Goal: Find specific page/section: Find specific page/section

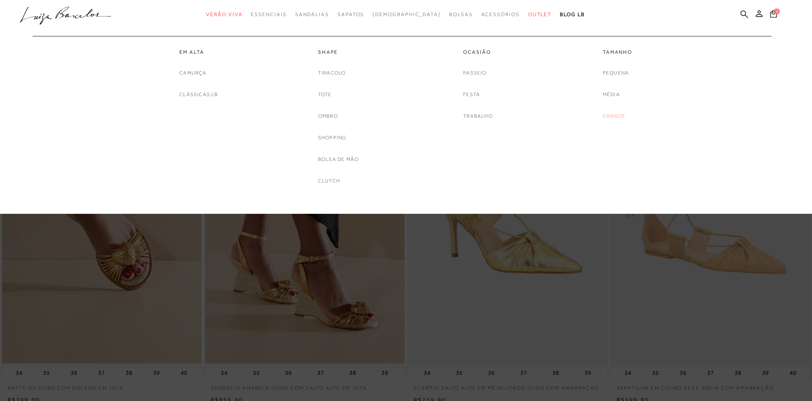
click at [613, 117] on link "Grande" at bounding box center [614, 116] width 23 height 9
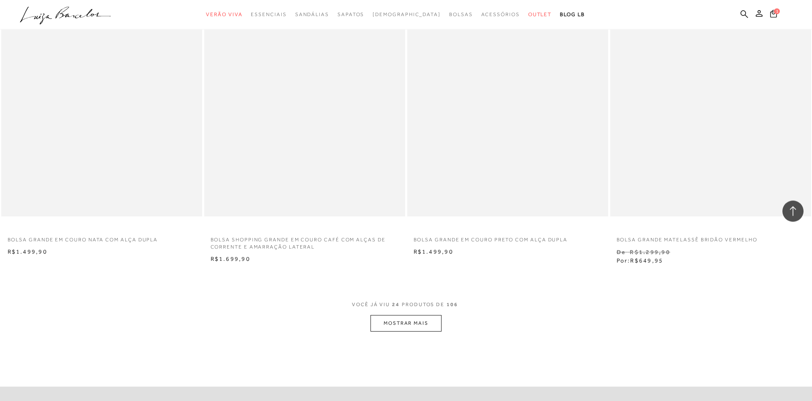
scroll to position [1985, 0]
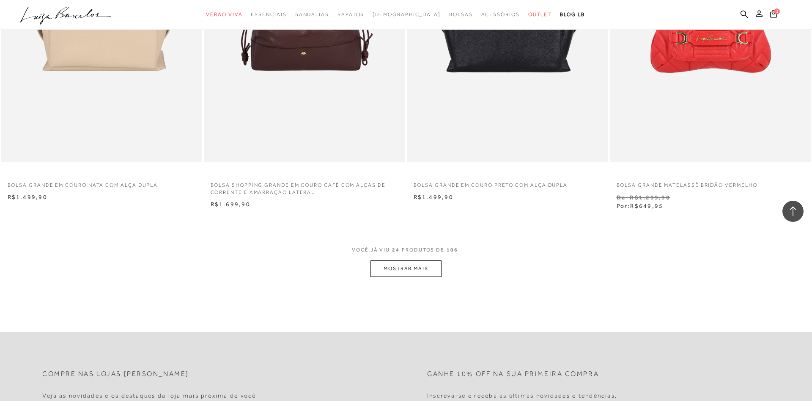
click at [440, 267] on button "MOSTRAR MAIS" at bounding box center [406, 268] width 71 height 16
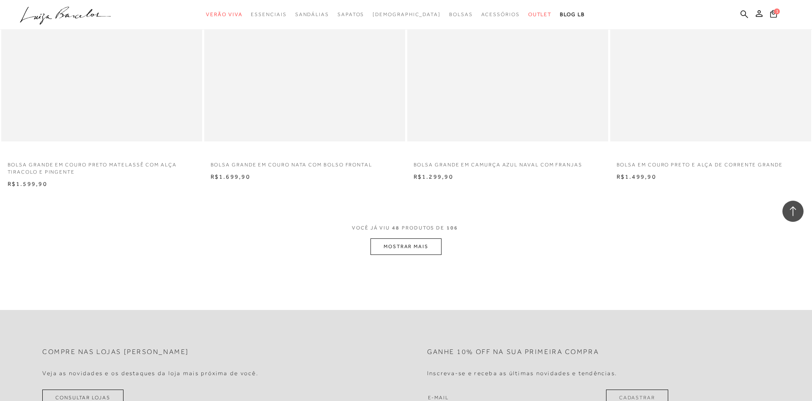
scroll to position [4142, 0]
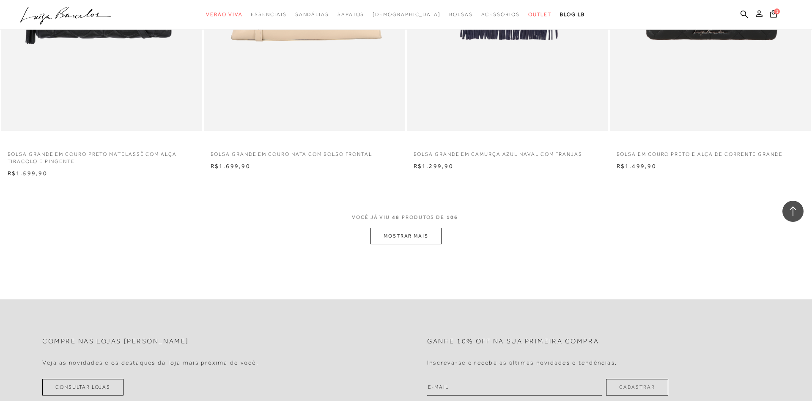
click at [409, 240] on button "MOSTRAR MAIS" at bounding box center [406, 236] width 71 height 16
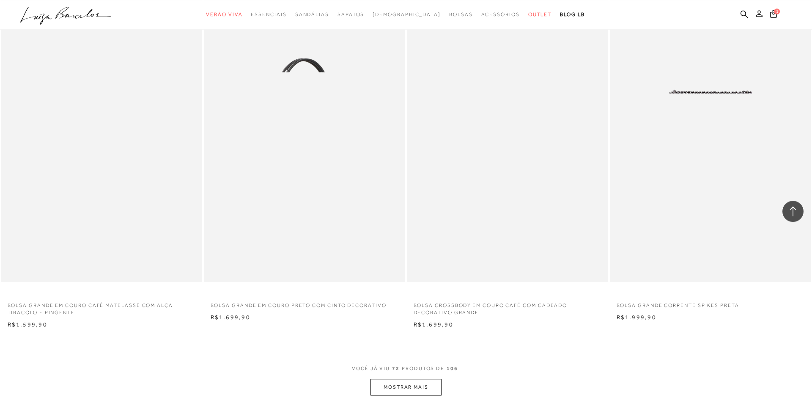
scroll to position [6213, 0]
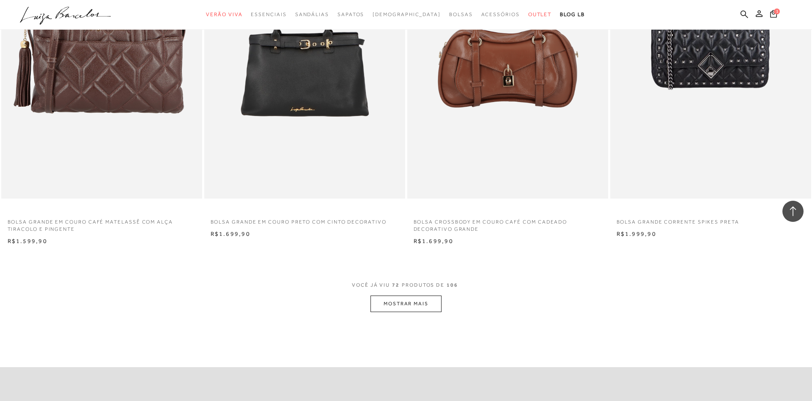
click at [397, 304] on button "MOSTRAR MAIS" at bounding box center [406, 303] width 71 height 16
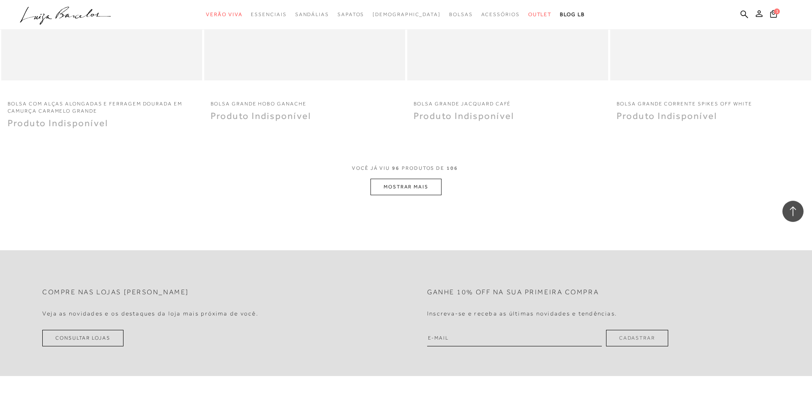
scroll to position [8586, 0]
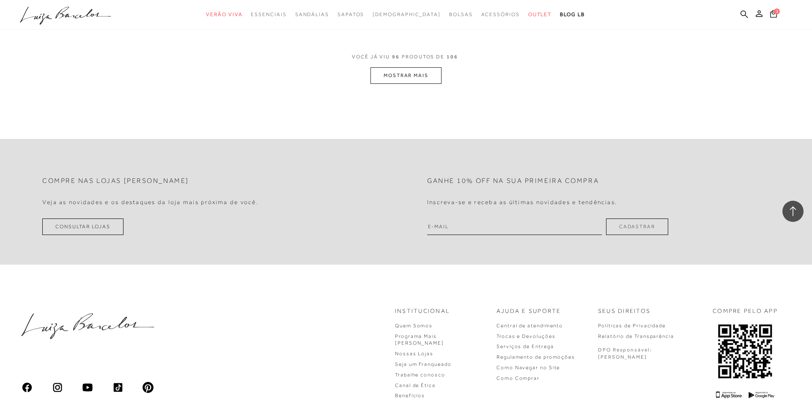
click at [399, 73] on button "MOSTRAR MAIS" at bounding box center [406, 75] width 71 height 16
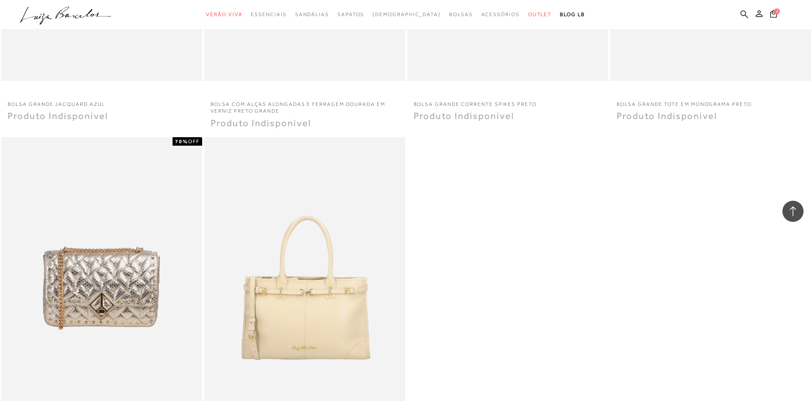
scroll to position [8888, 0]
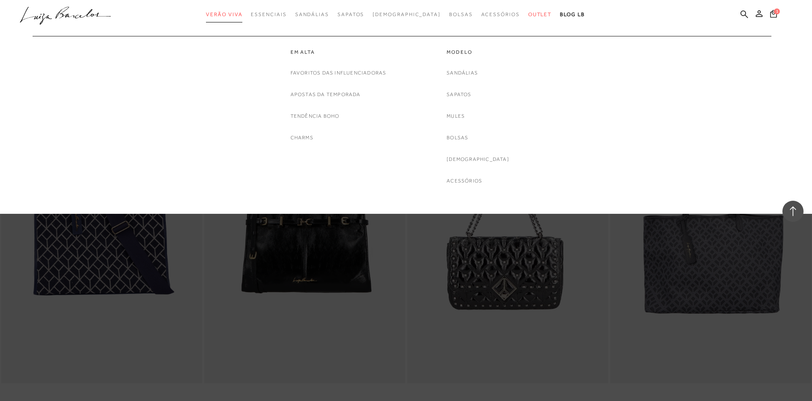
click at [242, 19] on link "Verão Viva" at bounding box center [224, 15] width 36 height 16
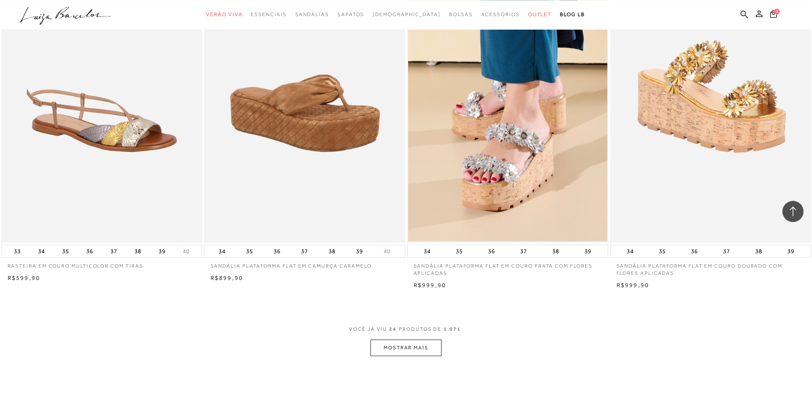
scroll to position [1985, 0]
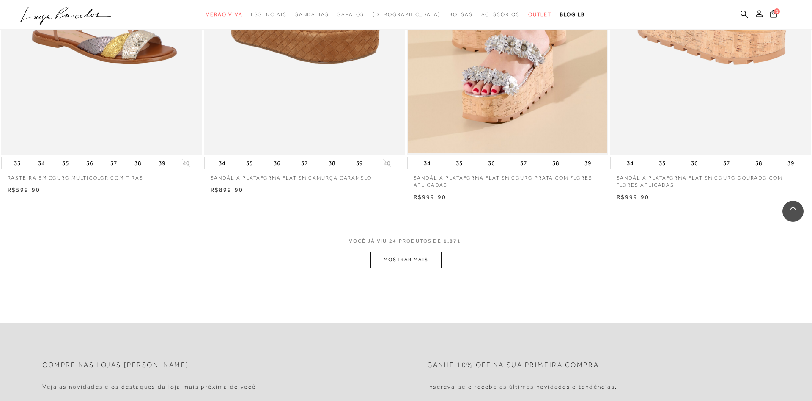
click at [420, 261] on button "MOSTRAR MAIS" at bounding box center [406, 259] width 71 height 16
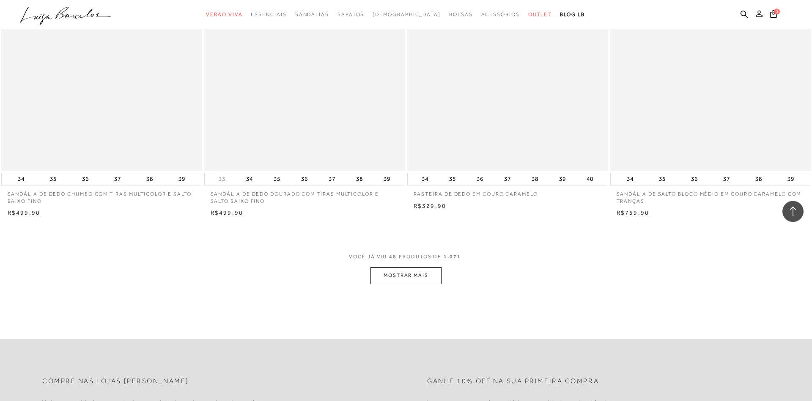
scroll to position [4271, 0]
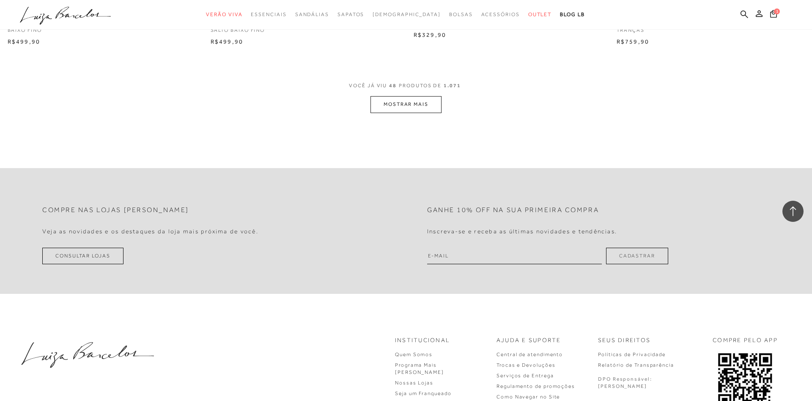
click at [405, 103] on button "MOSTRAR MAIS" at bounding box center [406, 104] width 71 height 16
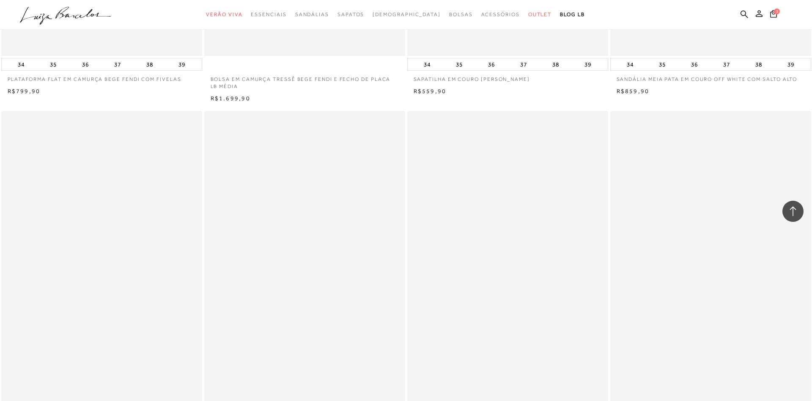
scroll to position [6256, 0]
